Goal: Transaction & Acquisition: Purchase product/service

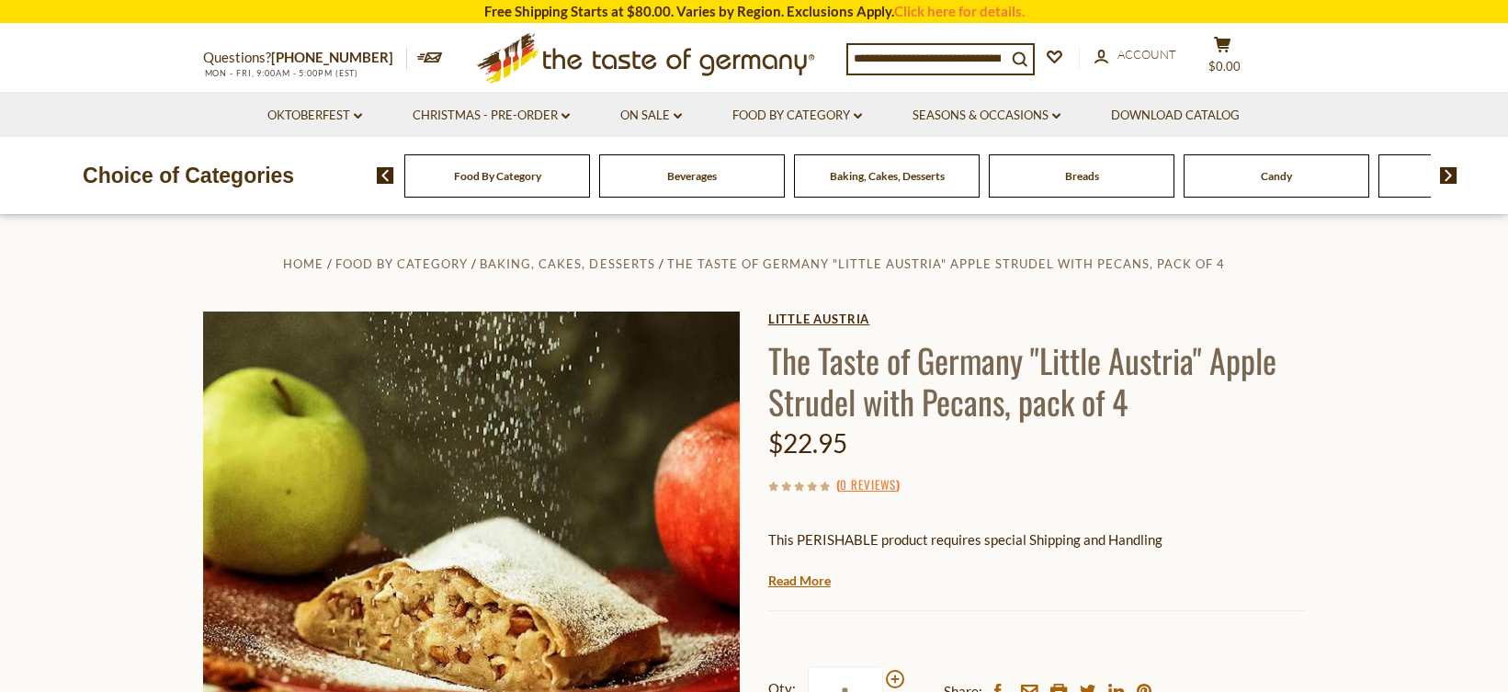
click at [847, 318] on link "little austria" at bounding box center [1036, 318] width 537 height 15
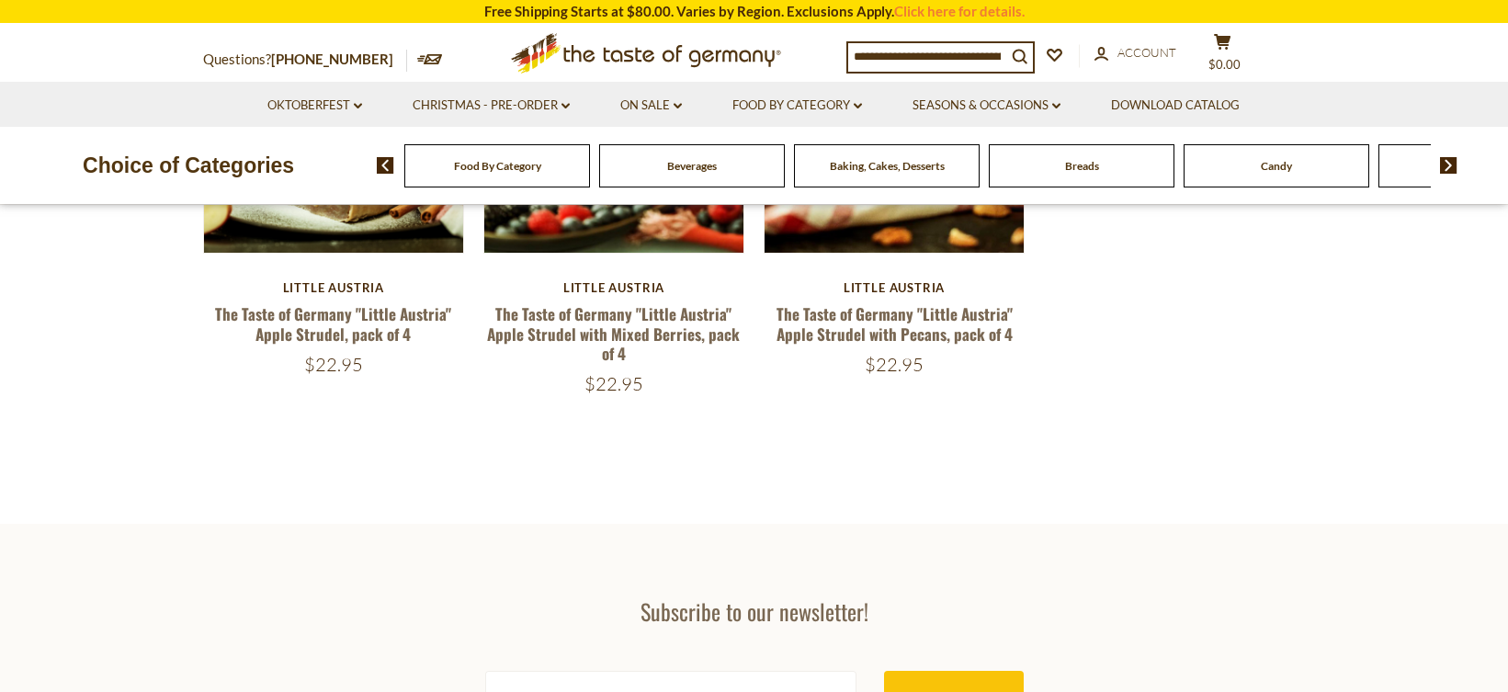
scroll to position [283, 0]
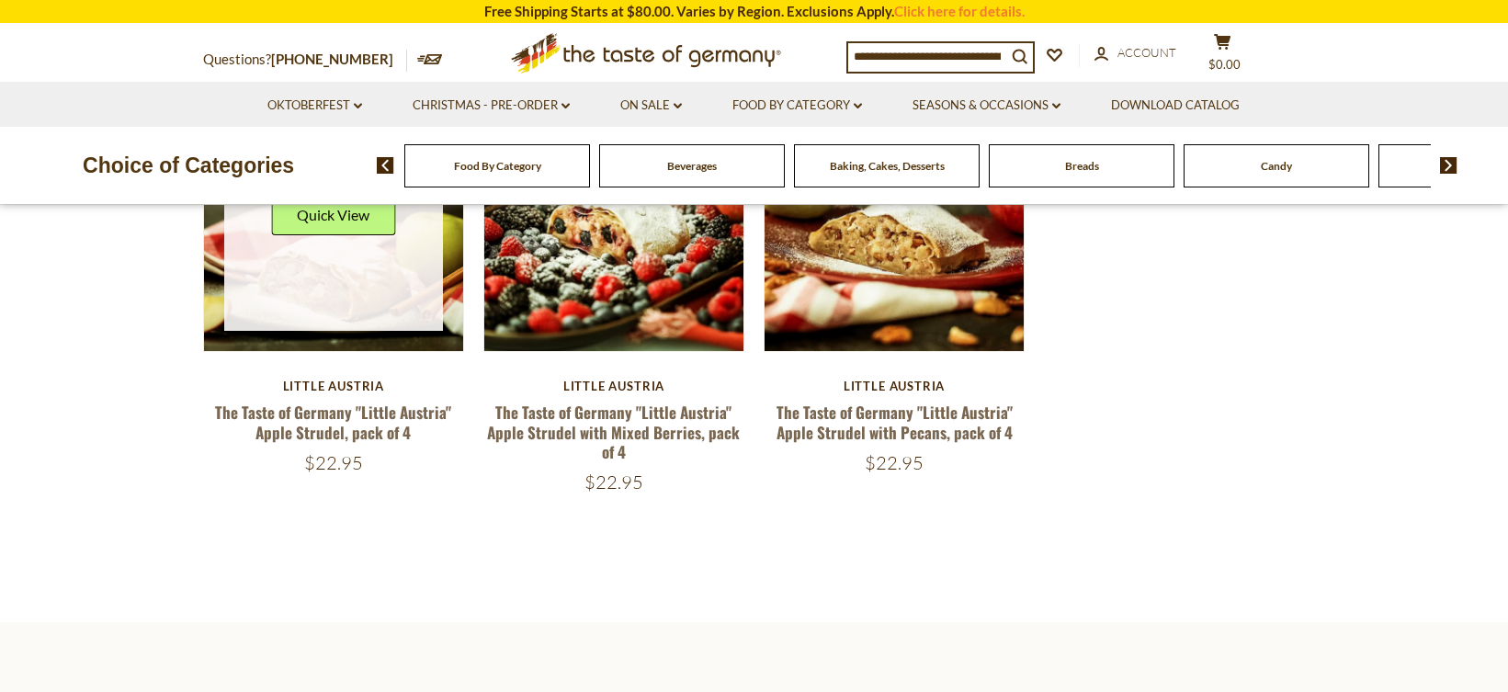
click at [357, 274] on link at bounding box center [333, 221] width 219 height 219
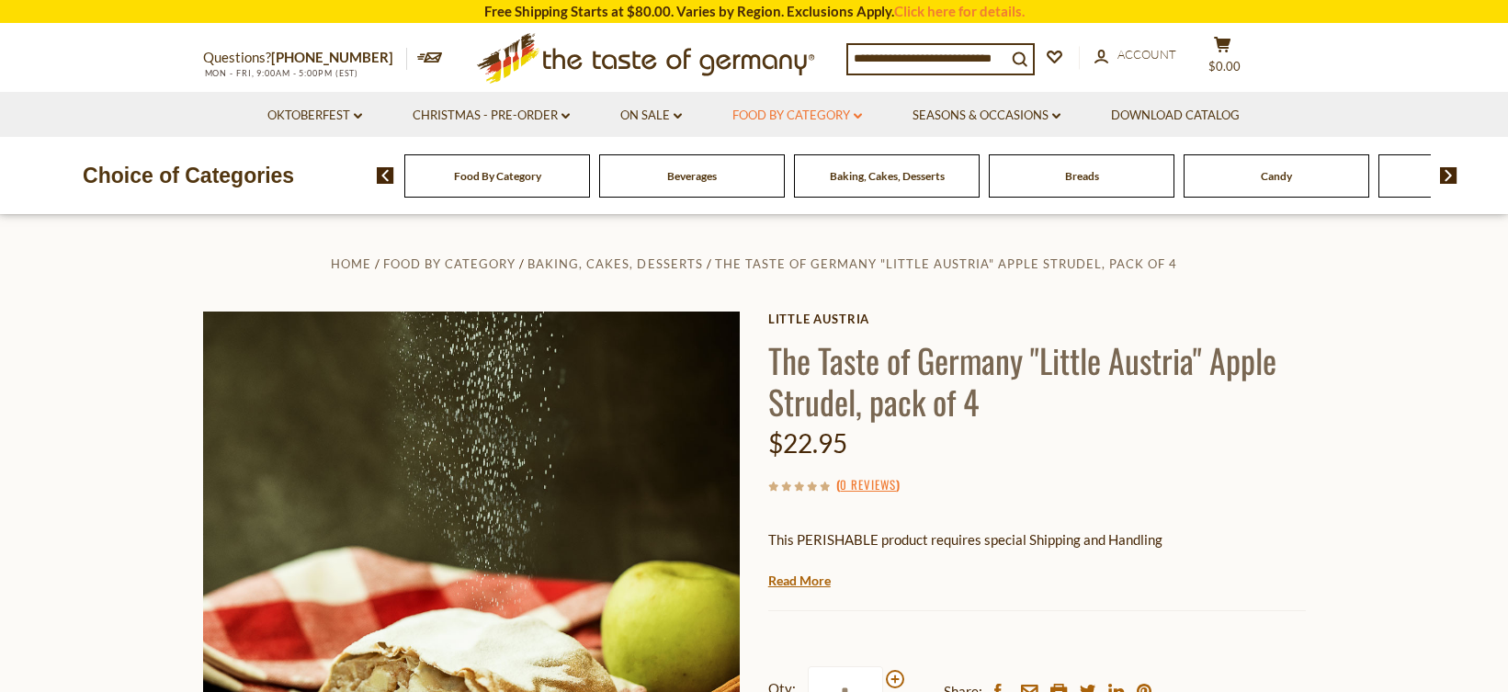
click at [802, 114] on link "Food By Category dropdown_arrow" at bounding box center [797, 116] width 130 height 20
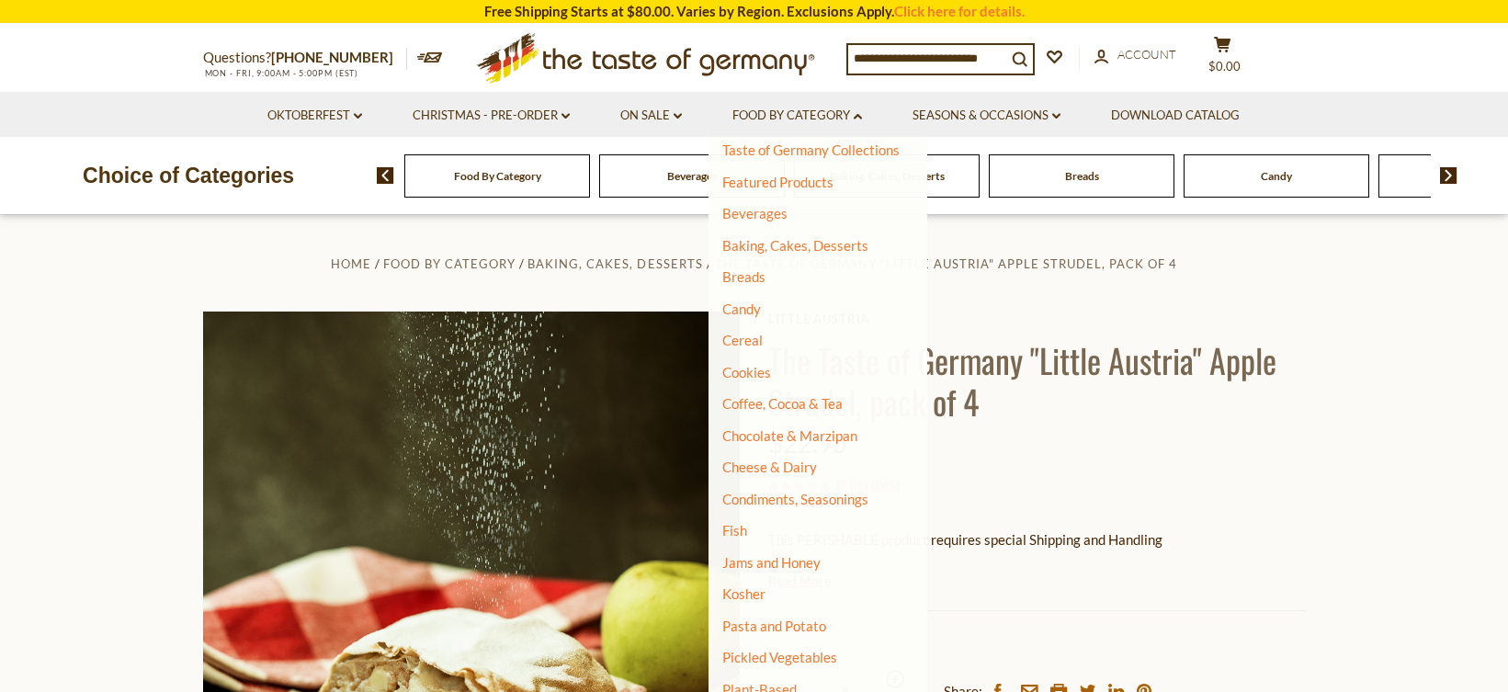
scroll to position [44, 0]
click at [767, 443] on link "Chocolate & Marzipan" at bounding box center [789, 436] width 135 height 17
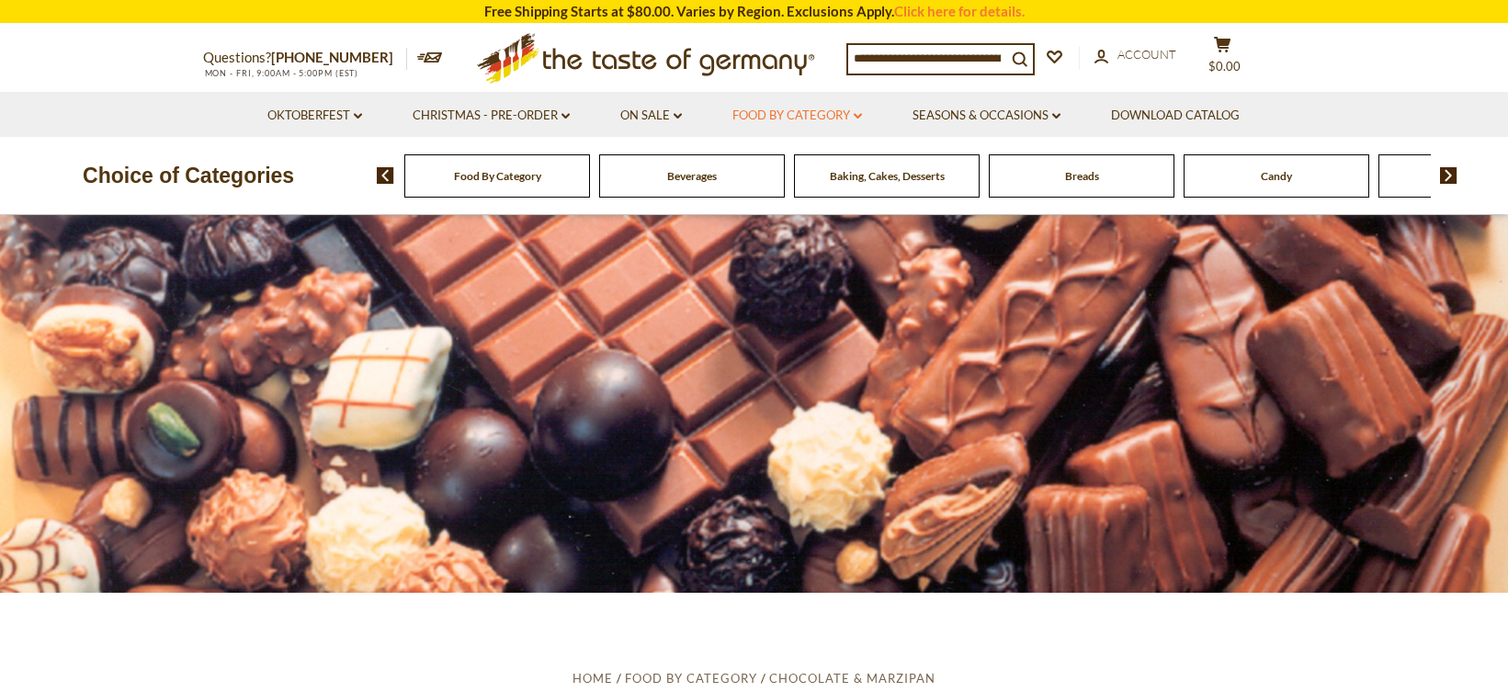
click at [788, 117] on link "Food By Category dropdown_arrow" at bounding box center [797, 116] width 130 height 20
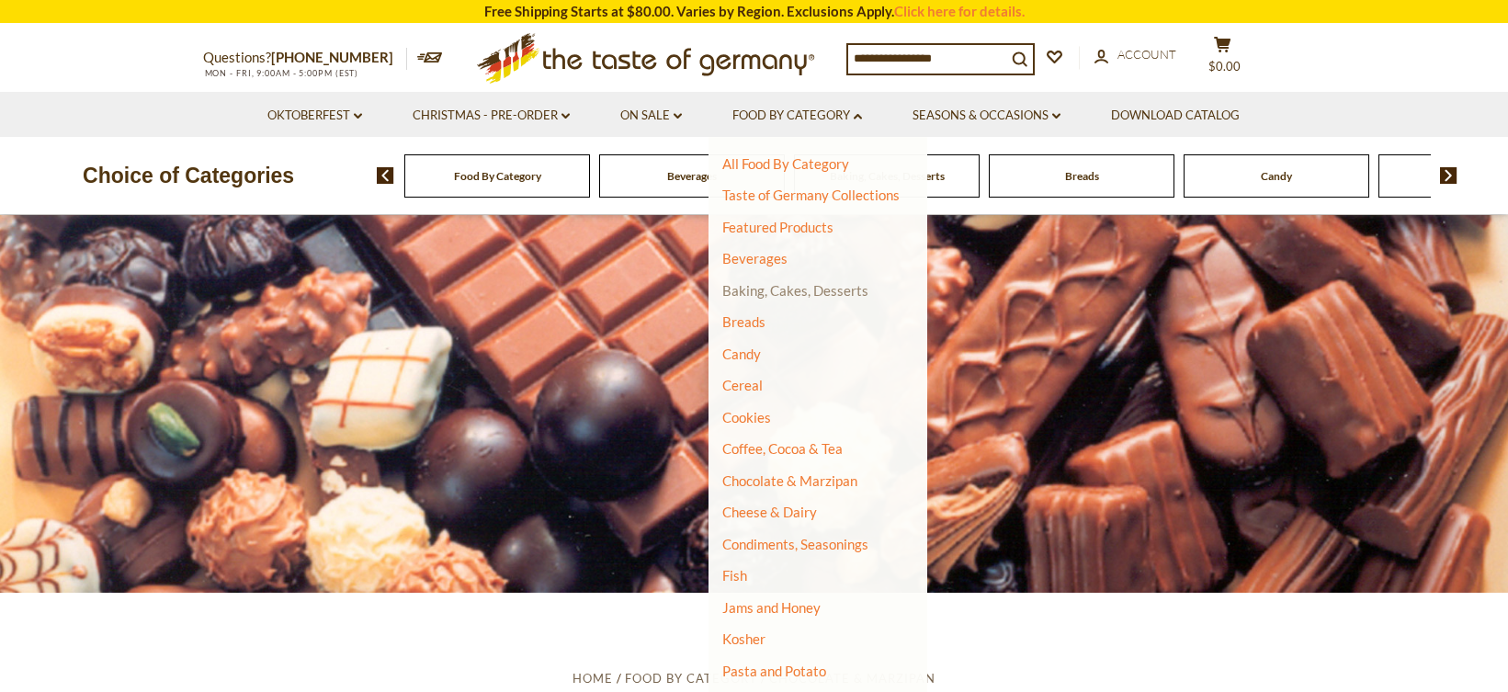
click at [828, 289] on link "Baking, Cakes, Desserts" at bounding box center [795, 290] width 146 height 17
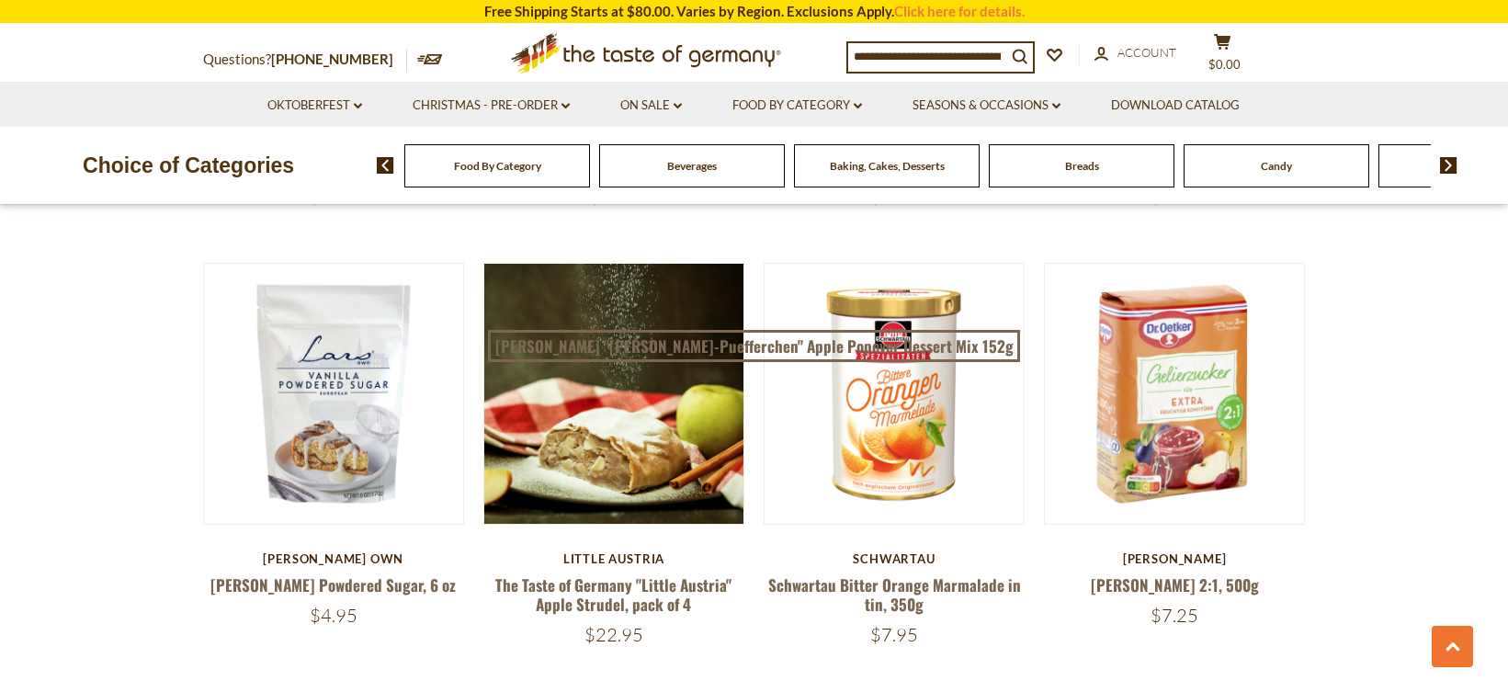
scroll to position [3195, 0]
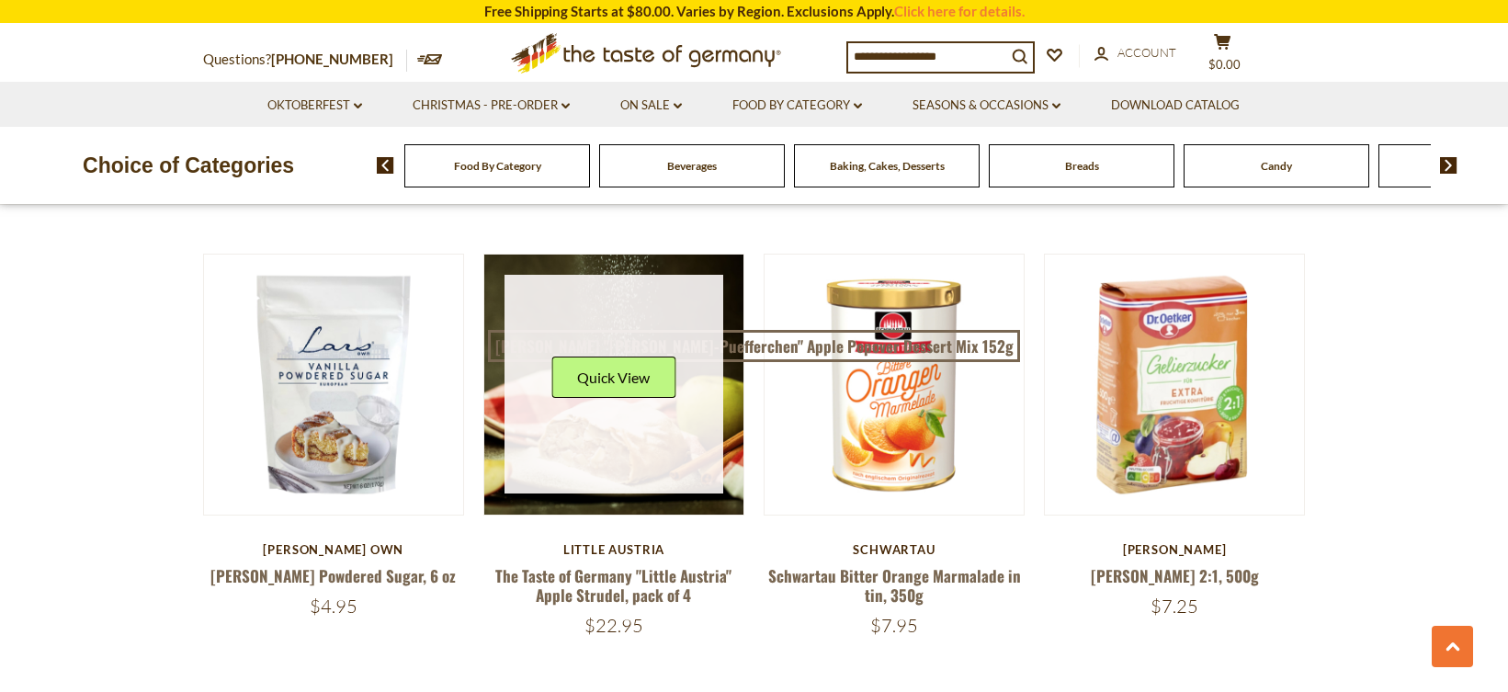
click at [643, 414] on link at bounding box center [613, 384] width 219 height 219
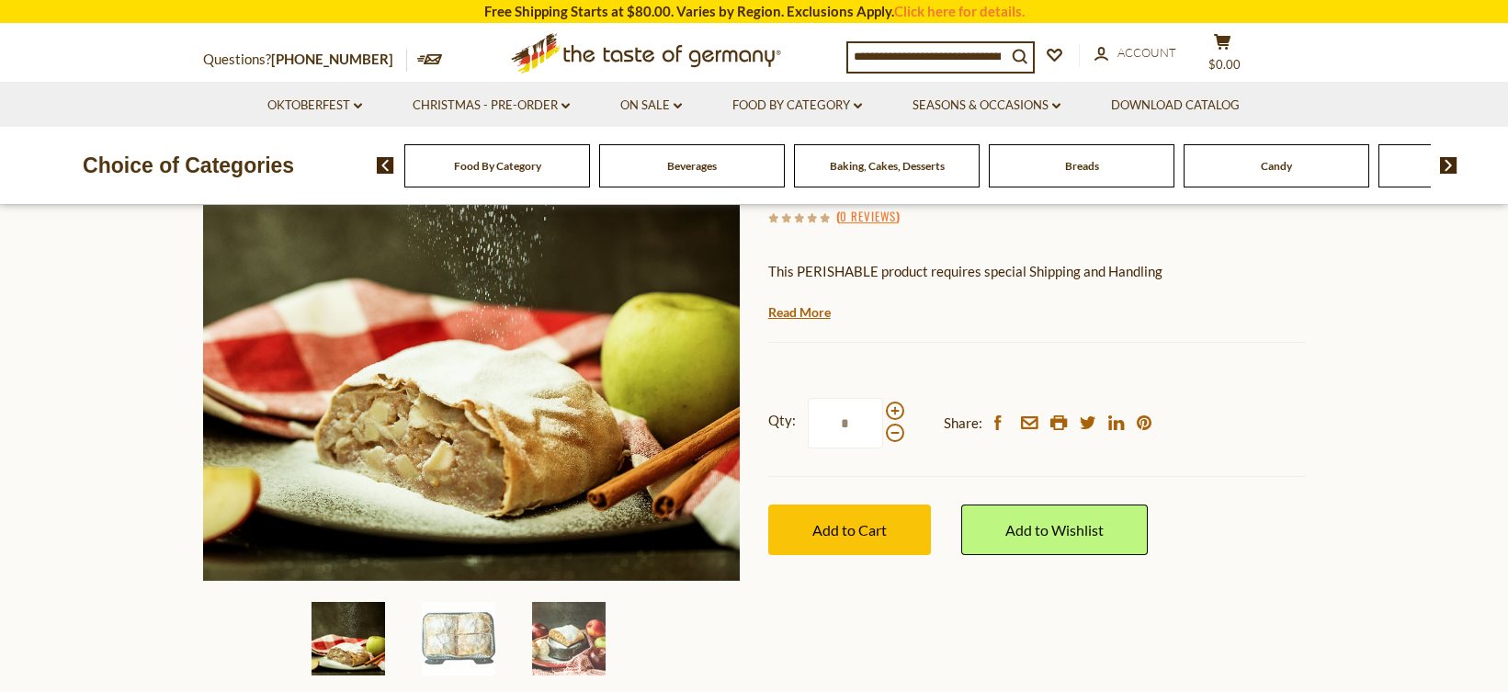
scroll to position [414, 0]
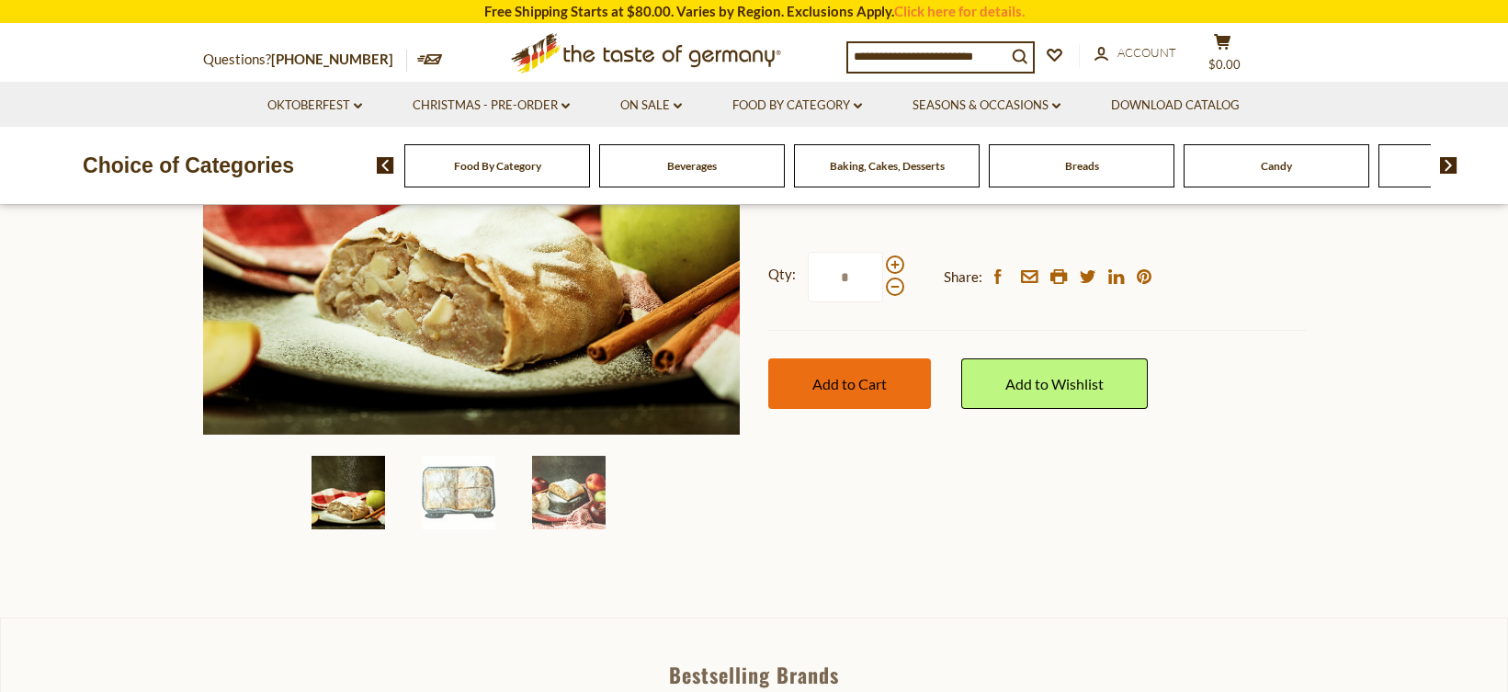
click at [842, 387] on span "Add to Cart" at bounding box center [849, 383] width 74 height 17
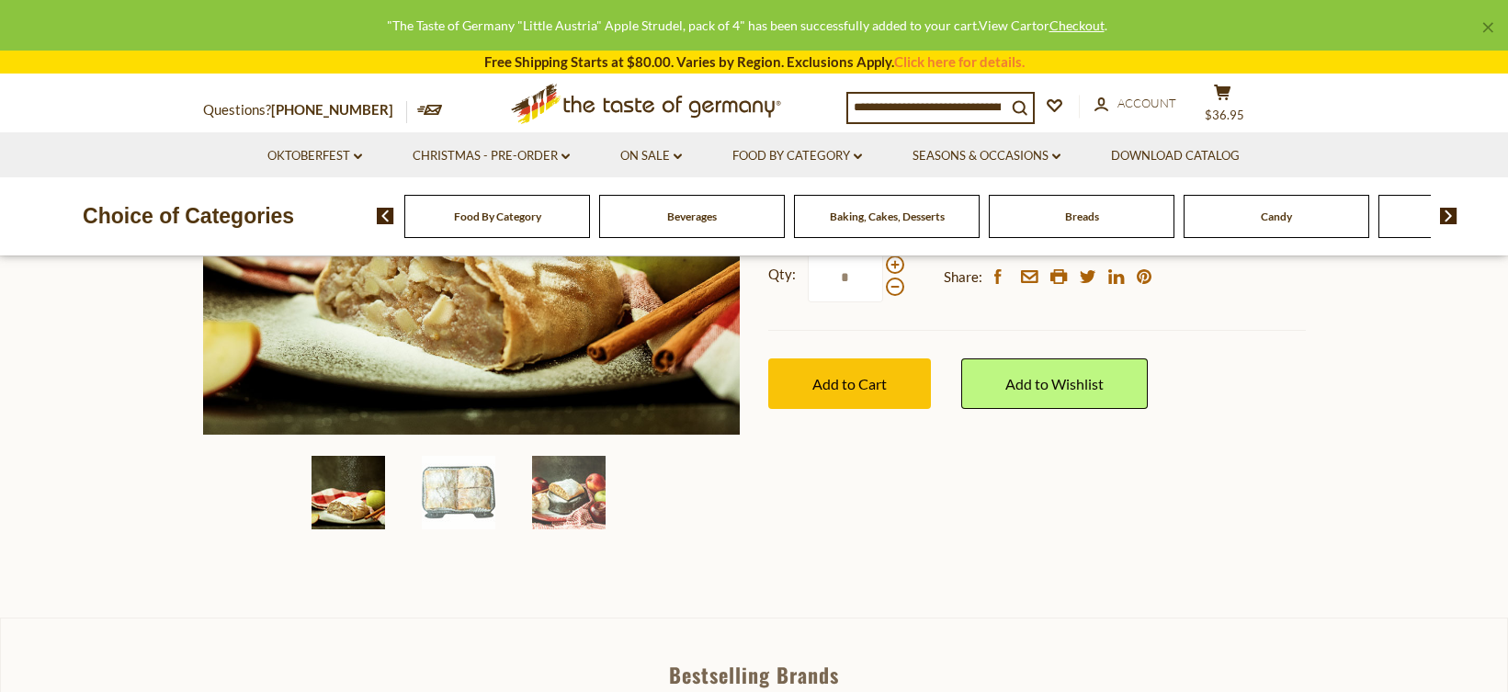
click at [1026, 29] on link "View Cart" at bounding box center [1007, 25] width 58 height 16
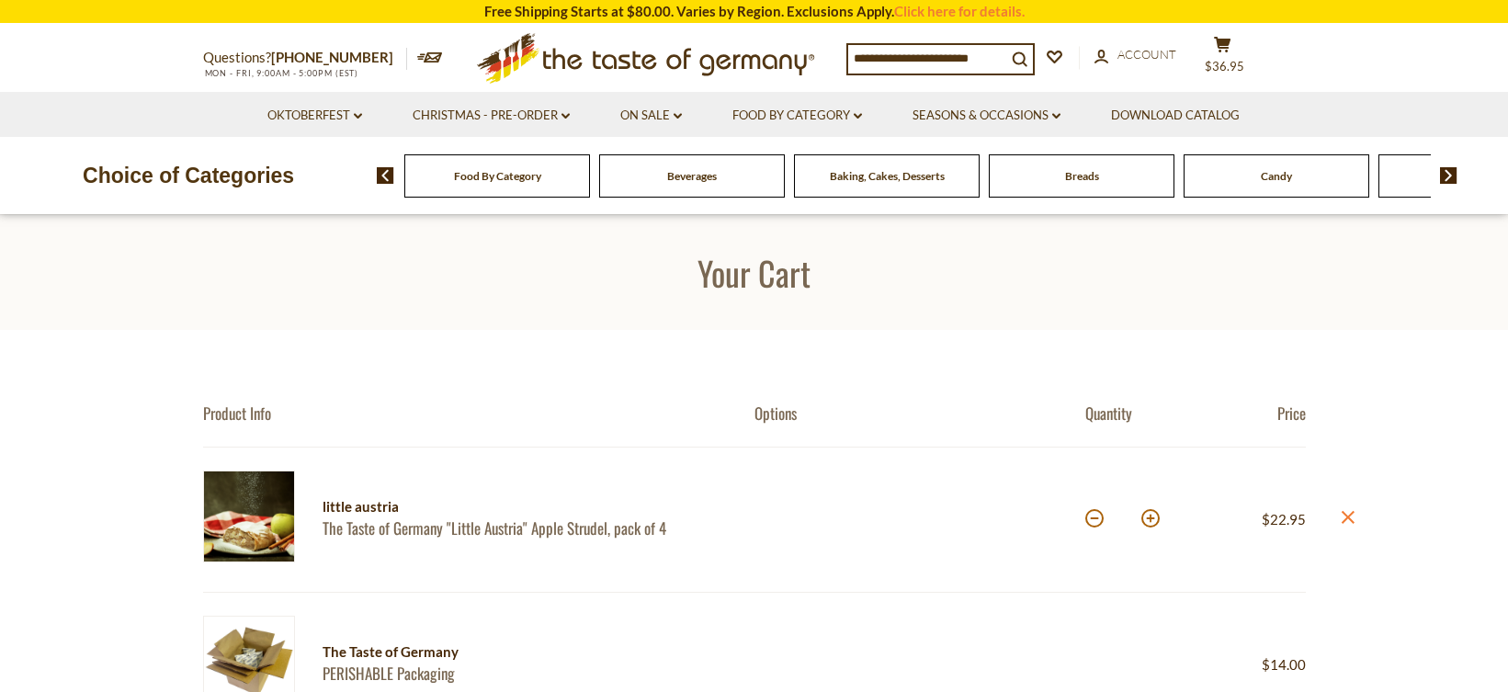
drag, startPoint x: 1505, startPoint y: 104, endPoint x: 1510, endPoint y: 131, distance: 27.9
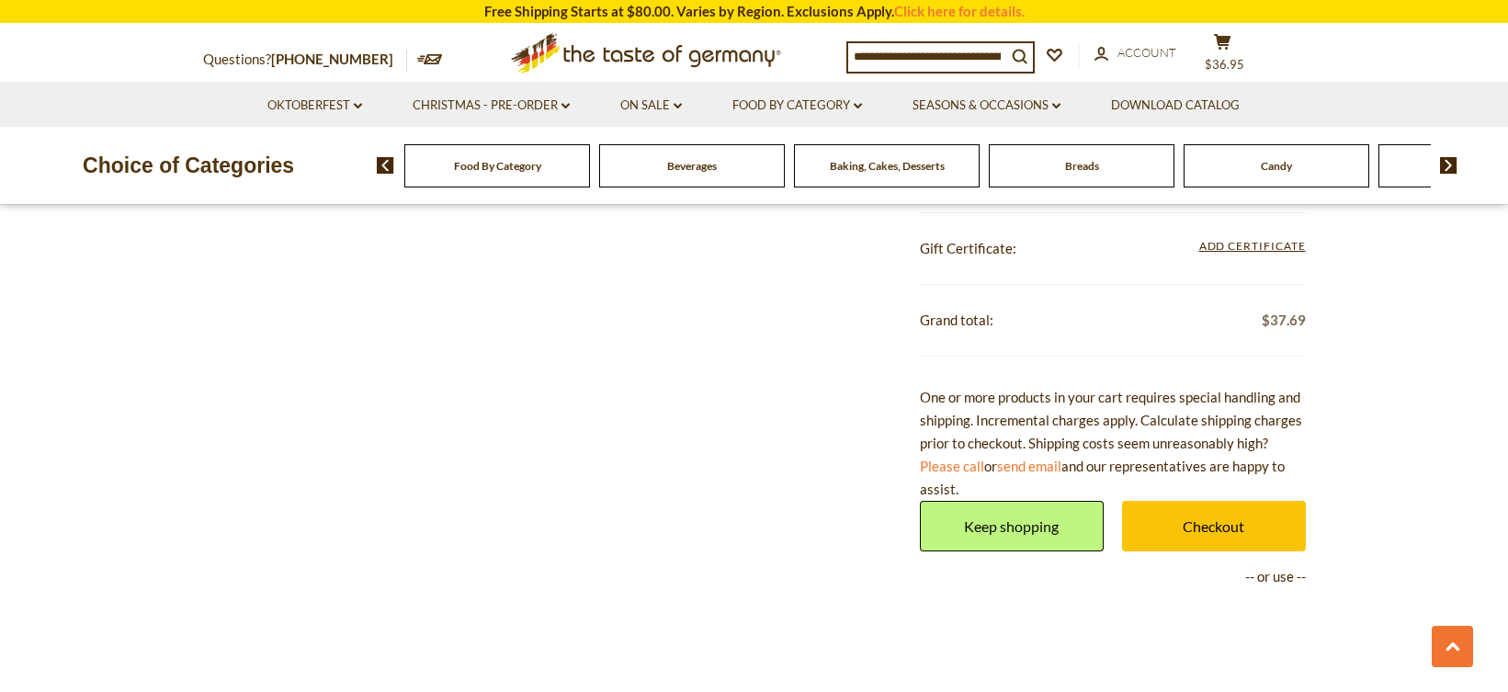
scroll to position [744, 0]
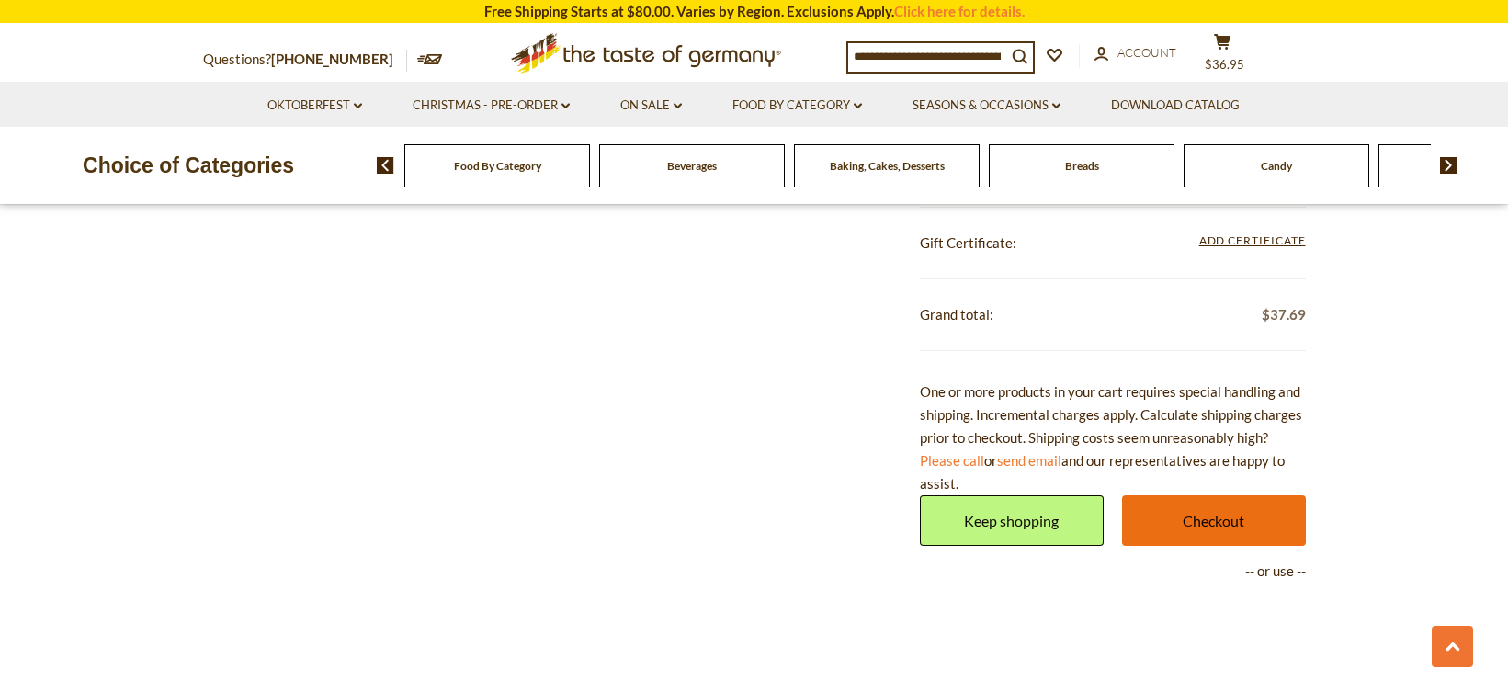
click at [1269, 503] on link "Checkout" at bounding box center [1214, 520] width 184 height 51
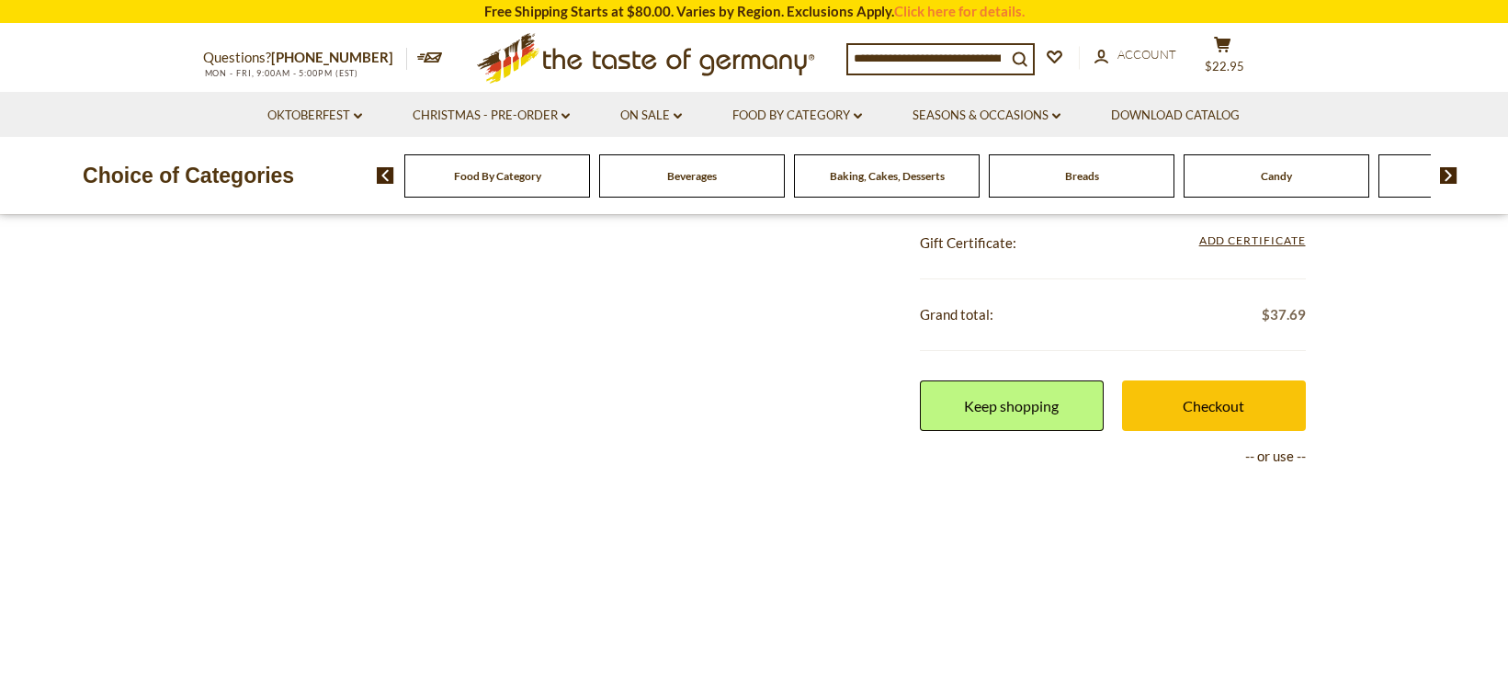
scroll to position [744, 0]
